Goal: Information Seeking & Learning: Learn about a topic

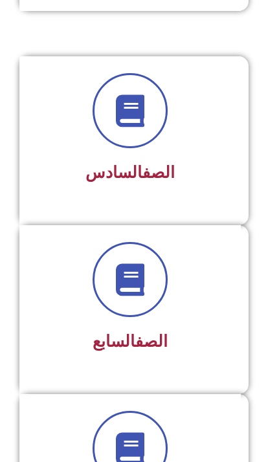
scroll to position [1174, 0]
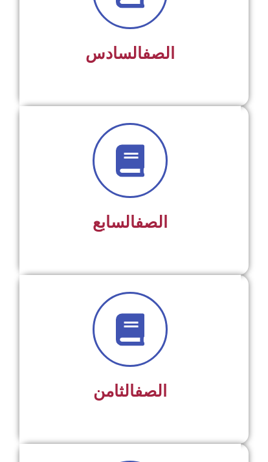
click at [126, 190] on span at bounding box center [129, 160] width 75 height 75
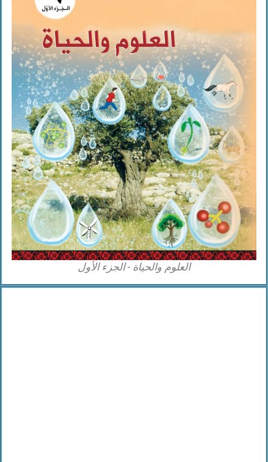
scroll to position [2987, 0]
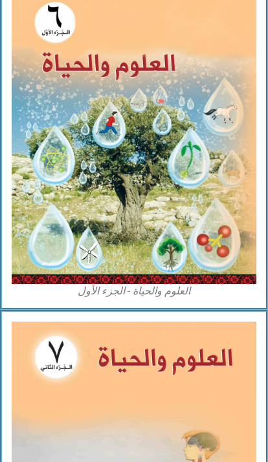
click at [87, 153] on img at bounding box center [134, 135] width 244 height 298
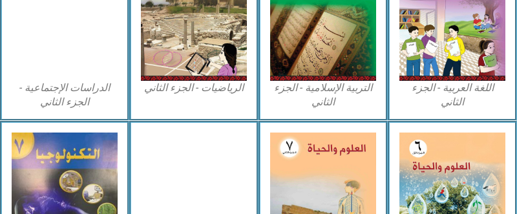
scroll to position [654, 0]
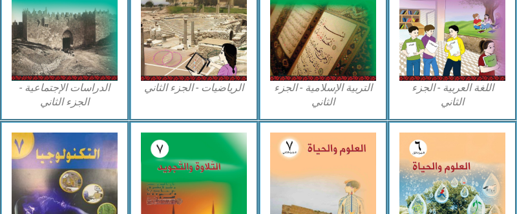
click at [267, 206] on img at bounding box center [452, 197] width 106 height 129
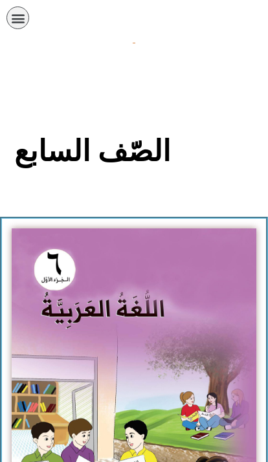
scroll to position [2987, 0]
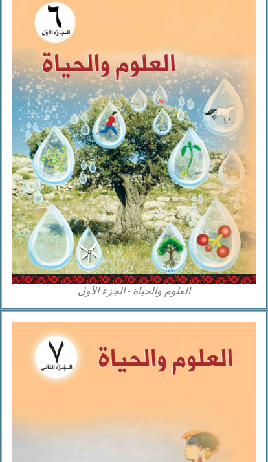
click at [215, 241] on img at bounding box center [134, 135] width 244 height 298
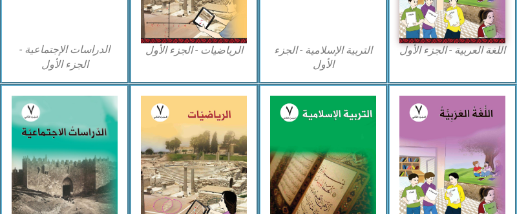
scroll to position [507, 0]
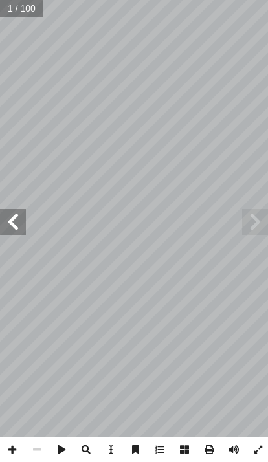
click at [247, 227] on span at bounding box center [255, 222] width 26 height 26
click at [12, 213] on span at bounding box center [13, 222] width 26 height 26
click at [14, 221] on span at bounding box center [13, 222] width 26 height 26
click at [19, 219] on span at bounding box center [13, 222] width 26 height 26
click at [21, 222] on span at bounding box center [13, 222] width 26 height 26
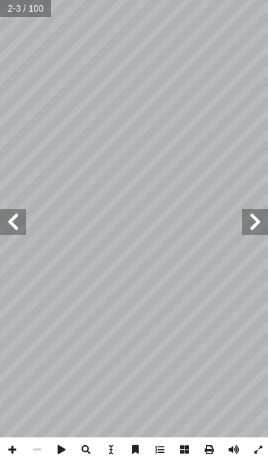
click at [7, 230] on span at bounding box center [13, 222] width 26 height 26
click at [10, 220] on span at bounding box center [13, 222] width 26 height 26
click at [13, 219] on span at bounding box center [13, 222] width 26 height 26
click at [6, 226] on span at bounding box center [13, 222] width 26 height 26
click at [12, 224] on span at bounding box center [13, 222] width 26 height 26
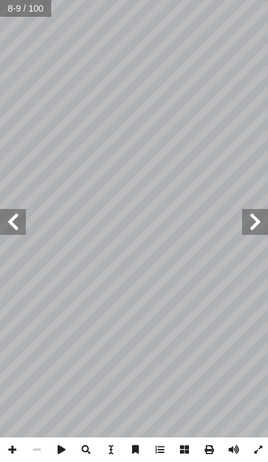
click at [11, 215] on span at bounding box center [13, 222] width 26 height 26
click at [10, 230] on span at bounding box center [13, 222] width 26 height 26
click at [23, 218] on span at bounding box center [13, 222] width 26 height 26
click at [14, 228] on span at bounding box center [13, 222] width 26 height 26
click at [262, 234] on span at bounding box center [255, 222] width 26 height 26
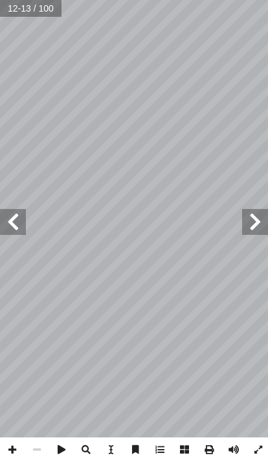
click at [251, 223] on span at bounding box center [255, 222] width 26 height 26
click at [249, 226] on span at bounding box center [255, 222] width 26 height 26
click at [243, 222] on span at bounding box center [255, 222] width 26 height 26
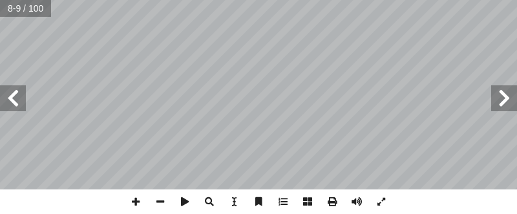
click at [8, 98] on span at bounding box center [13, 98] width 26 height 26
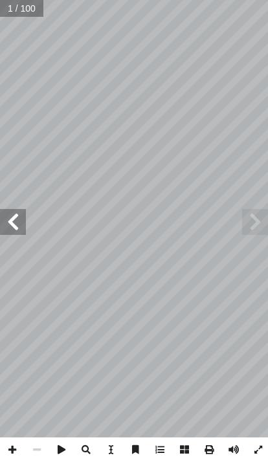
click at [22, 213] on span at bounding box center [13, 222] width 26 height 26
click at [23, 213] on span at bounding box center [13, 222] width 26 height 26
click at [12, 213] on span at bounding box center [13, 222] width 26 height 26
click at [21, 213] on span at bounding box center [13, 222] width 26 height 26
click at [19, 213] on span at bounding box center [13, 222] width 26 height 26
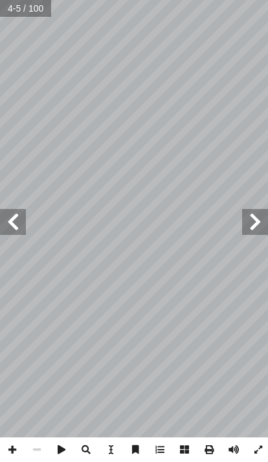
click at [23, 213] on span at bounding box center [13, 222] width 26 height 26
click at [25, 213] on span at bounding box center [13, 222] width 26 height 26
click at [20, 213] on span at bounding box center [13, 222] width 26 height 26
click at [21, 213] on span at bounding box center [13, 222] width 26 height 26
click at [253, 213] on span at bounding box center [255, 222] width 26 height 26
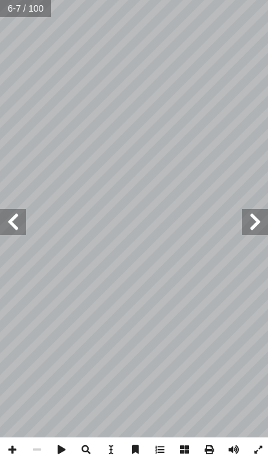
click at [24, 213] on span at bounding box center [13, 222] width 26 height 26
click at [25, 213] on span at bounding box center [13, 222] width 26 height 26
click at [14, 213] on span at bounding box center [13, 222] width 26 height 26
click at [21, 213] on span at bounding box center [13, 222] width 26 height 26
click at [10, 213] on span at bounding box center [13, 222] width 26 height 26
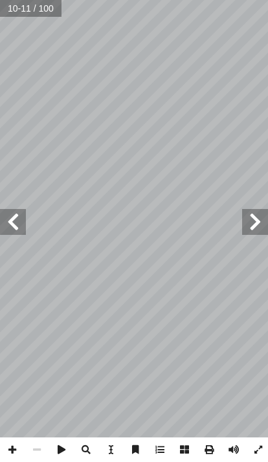
click at [250, 209] on span at bounding box center [255, 222] width 26 height 26
click at [254, 213] on span at bounding box center [255, 222] width 26 height 26
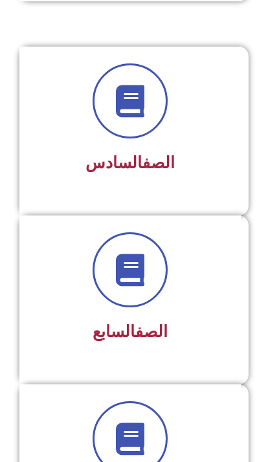
scroll to position [1065, 0]
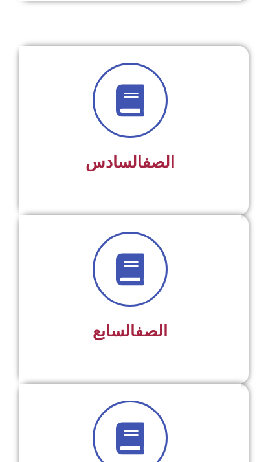
click at [139, 270] on icon at bounding box center [130, 269] width 32 height 32
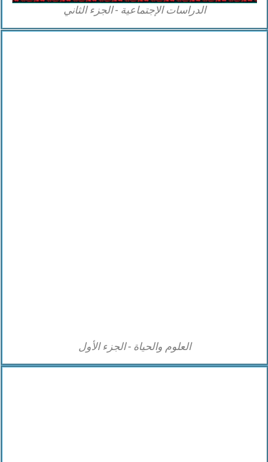
scroll to position [2932, -1]
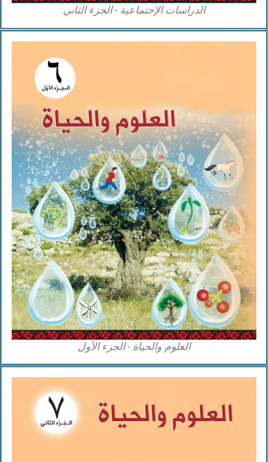
click at [230, 242] on img at bounding box center [134, 190] width 244 height 298
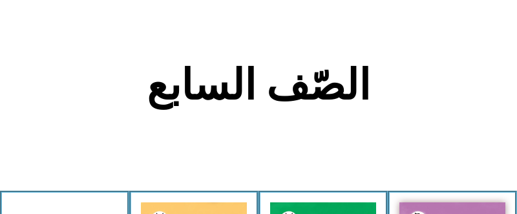
scroll to position [215, 0]
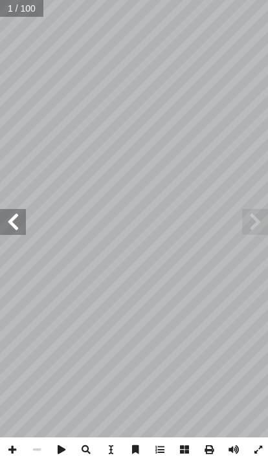
click at [23, 218] on span at bounding box center [13, 222] width 26 height 26
click at [7, 220] on span at bounding box center [13, 222] width 26 height 26
click at [12, 221] on span at bounding box center [13, 222] width 26 height 26
click at [23, 226] on span at bounding box center [13, 222] width 26 height 26
click at [10, 222] on span at bounding box center [13, 222] width 26 height 26
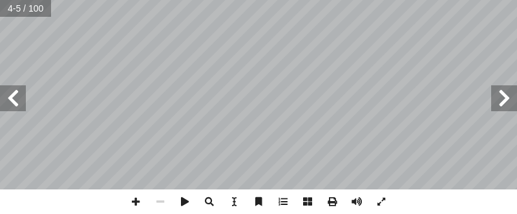
click at [16, 85] on span at bounding box center [13, 98] width 26 height 26
click at [14, 98] on span at bounding box center [13, 98] width 26 height 26
click at [5, 110] on span at bounding box center [13, 98] width 26 height 26
click at [19, 94] on span at bounding box center [13, 98] width 26 height 26
click at [267, 100] on span at bounding box center [504, 98] width 26 height 26
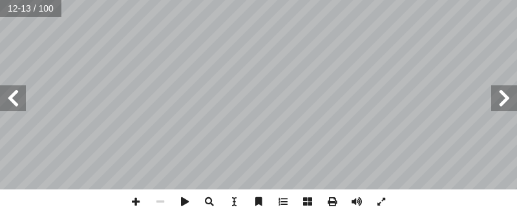
click at [267, 96] on span at bounding box center [504, 98] width 26 height 26
click at [18, 96] on span at bounding box center [13, 98] width 26 height 26
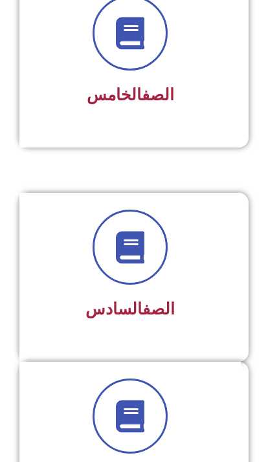
scroll to position [918, 0]
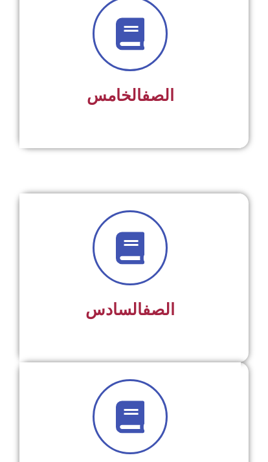
click at [140, 431] on icon at bounding box center [130, 416] width 32 height 32
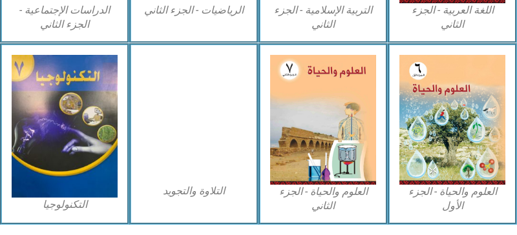
scroll to position [732, 0]
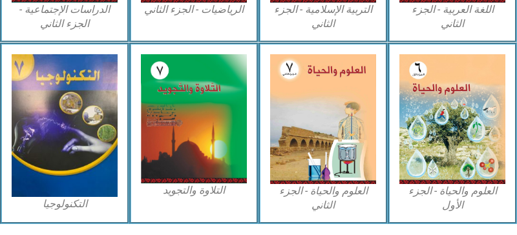
click at [267, 152] on img at bounding box center [323, 118] width 106 height 129
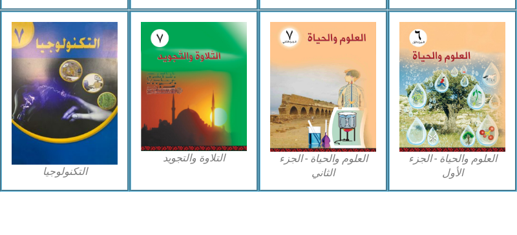
click at [267, 101] on img at bounding box center [452, 86] width 106 height 129
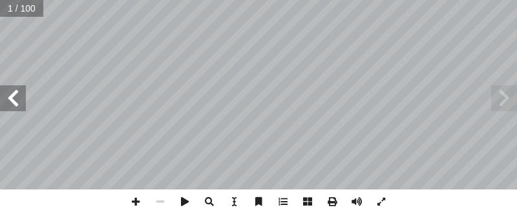
click at [7, 87] on span at bounding box center [13, 98] width 26 height 26
click at [22, 100] on span at bounding box center [13, 98] width 26 height 26
click at [8, 97] on span at bounding box center [13, 98] width 26 height 26
click at [17, 96] on span at bounding box center [13, 98] width 26 height 26
click at [16, 96] on span at bounding box center [13, 98] width 26 height 26
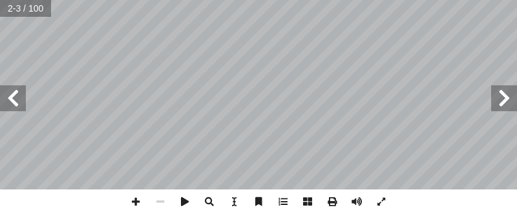
click at [515, 98] on span at bounding box center [504, 98] width 26 height 26
click at [16, 90] on span at bounding box center [13, 98] width 26 height 26
click at [14, 95] on span at bounding box center [13, 98] width 26 height 26
click at [10, 90] on span at bounding box center [13, 98] width 26 height 26
click at [503, 95] on span at bounding box center [504, 98] width 26 height 26
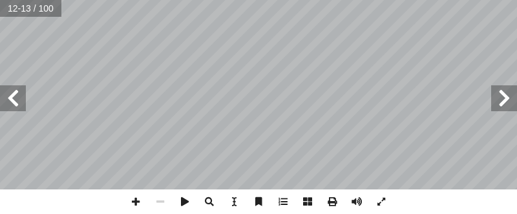
click at [493, 87] on span at bounding box center [504, 98] width 26 height 26
click at [11, 103] on span at bounding box center [13, 98] width 26 height 26
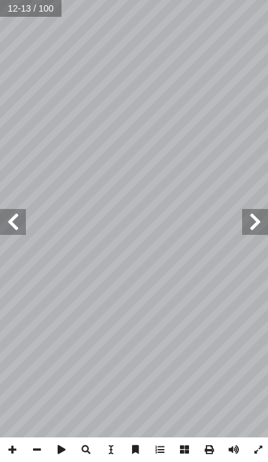
click at [8, 213] on span at bounding box center [13, 222] width 26 height 26
